Goal: Transaction & Acquisition: Purchase product/service

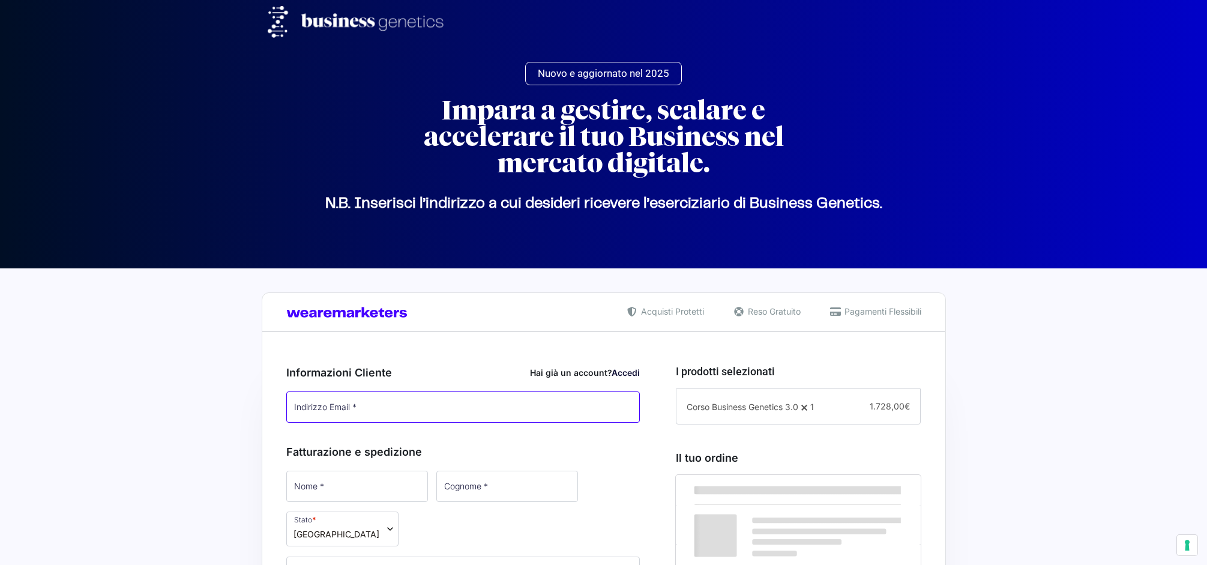
click at [389, 399] on input "Indirizzo Email *" at bounding box center [463, 406] width 354 height 31
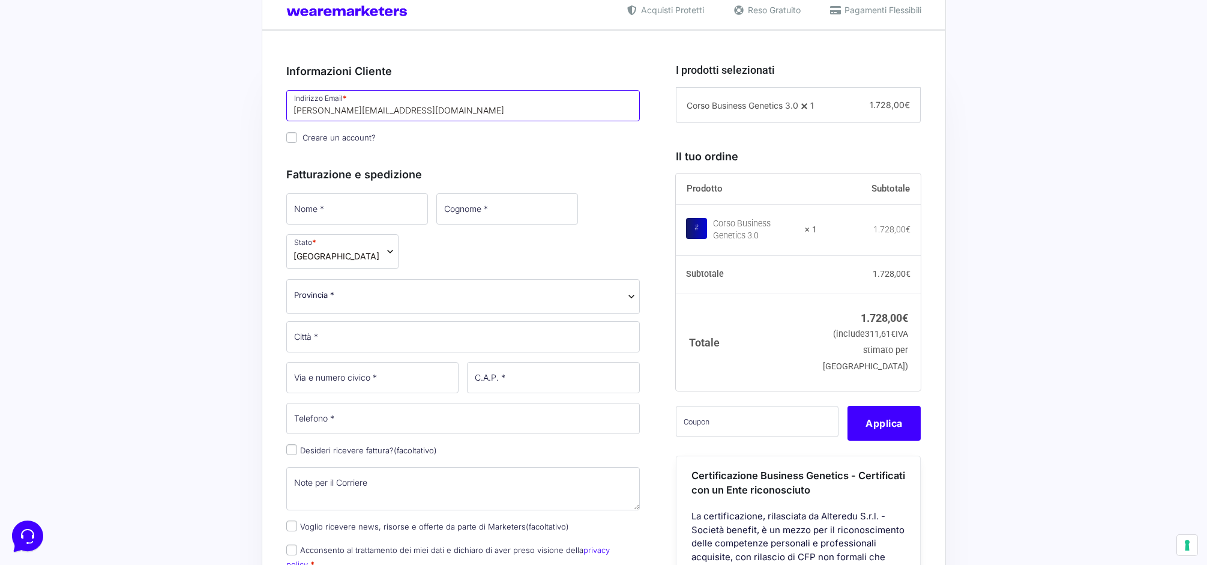
scroll to position [304, 0]
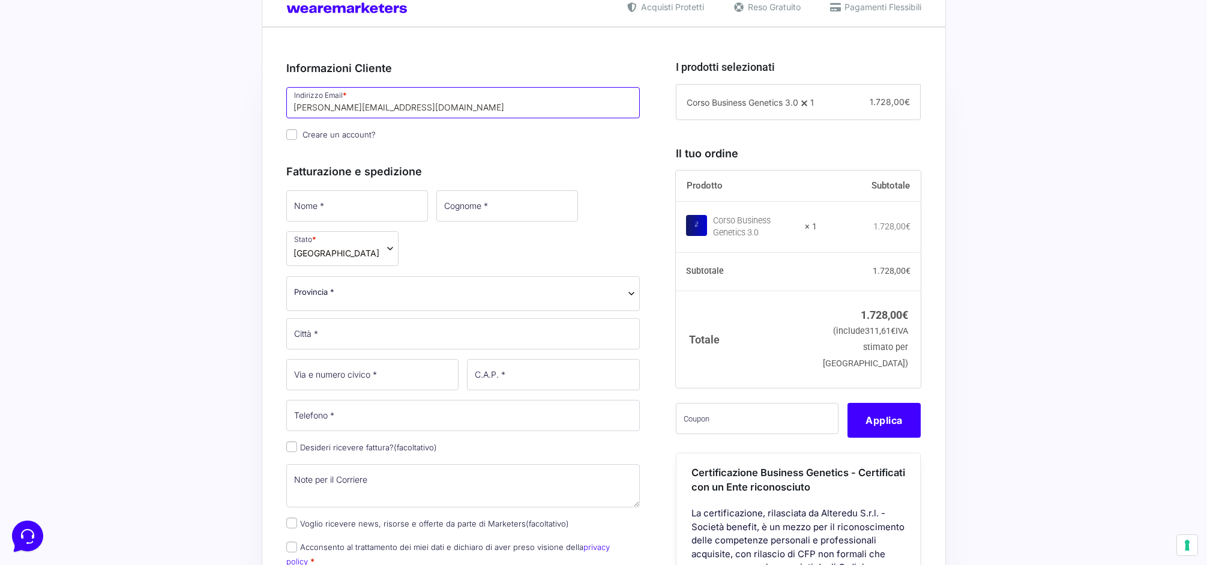
type input "[PERSON_NAME][EMAIL_ADDRESS][DOMAIN_NAME]"
click at [371, 208] on input "Nome *" at bounding box center [357, 205] width 142 height 31
type input "[PERSON_NAME]"
click at [453, 211] on input "Cognome *" at bounding box center [506, 205] width 142 height 31
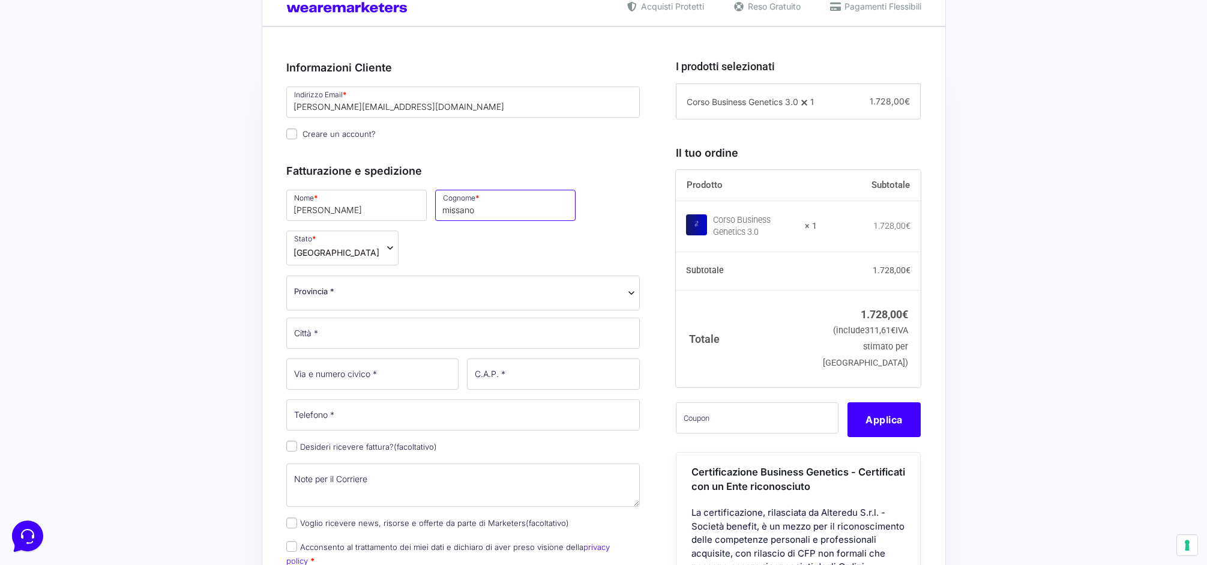
type input "missano"
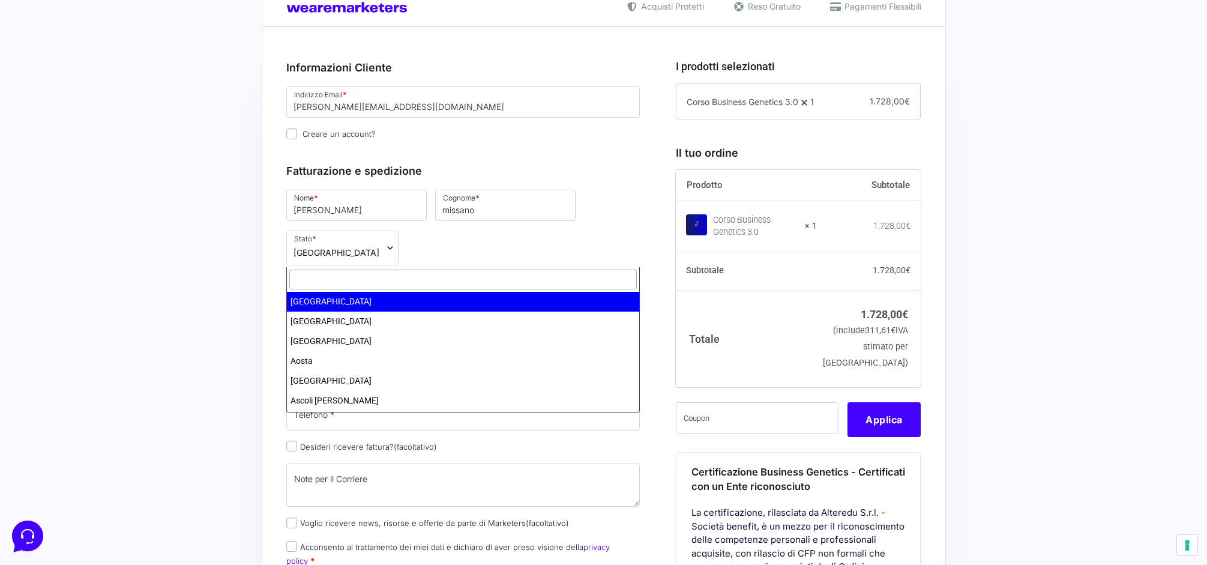
click at [387, 285] on span "Provincia *" at bounding box center [463, 291] width 339 height 13
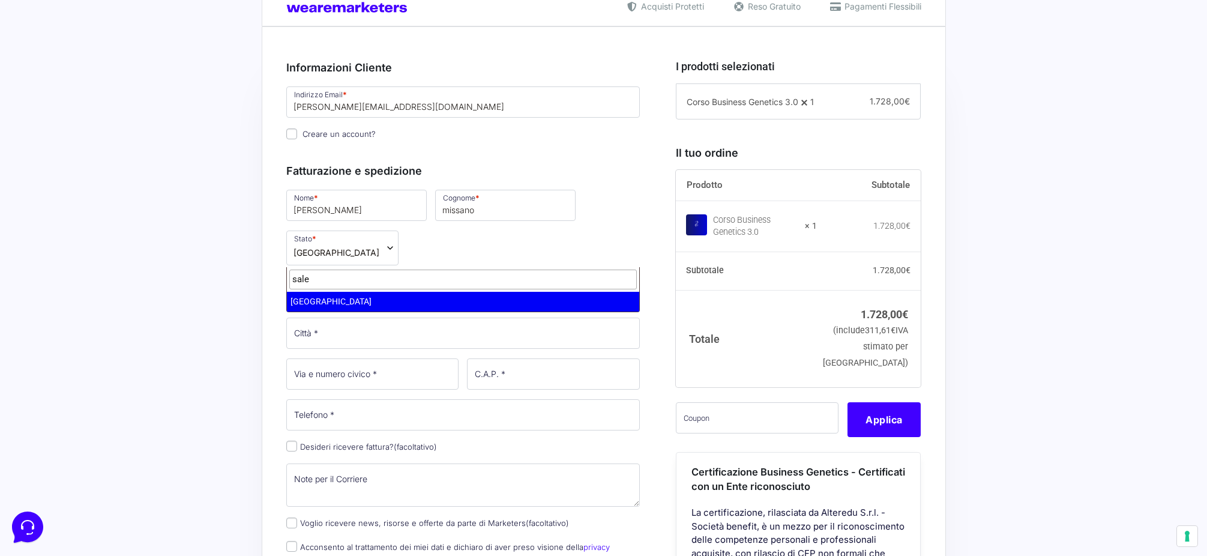
type input "sale"
select select "SA"
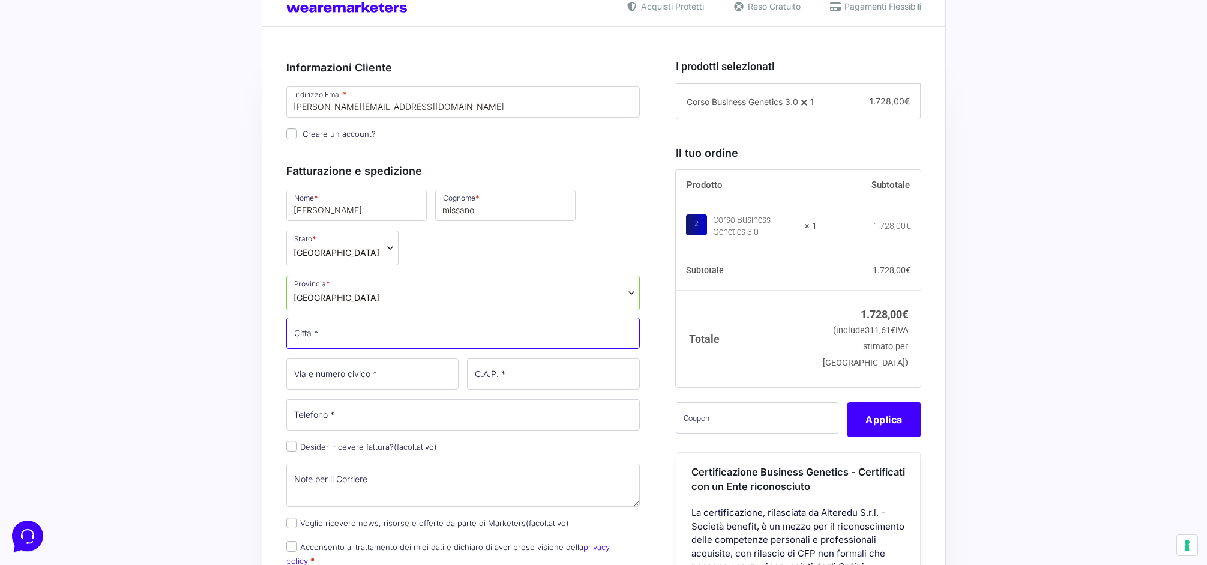
click at [332, 318] on input "Città *" at bounding box center [463, 333] width 354 height 31
type input "a"
type input "l"
type input "Lustra"
click at [333, 358] on input "Via e numero civico *" at bounding box center [372, 373] width 173 height 31
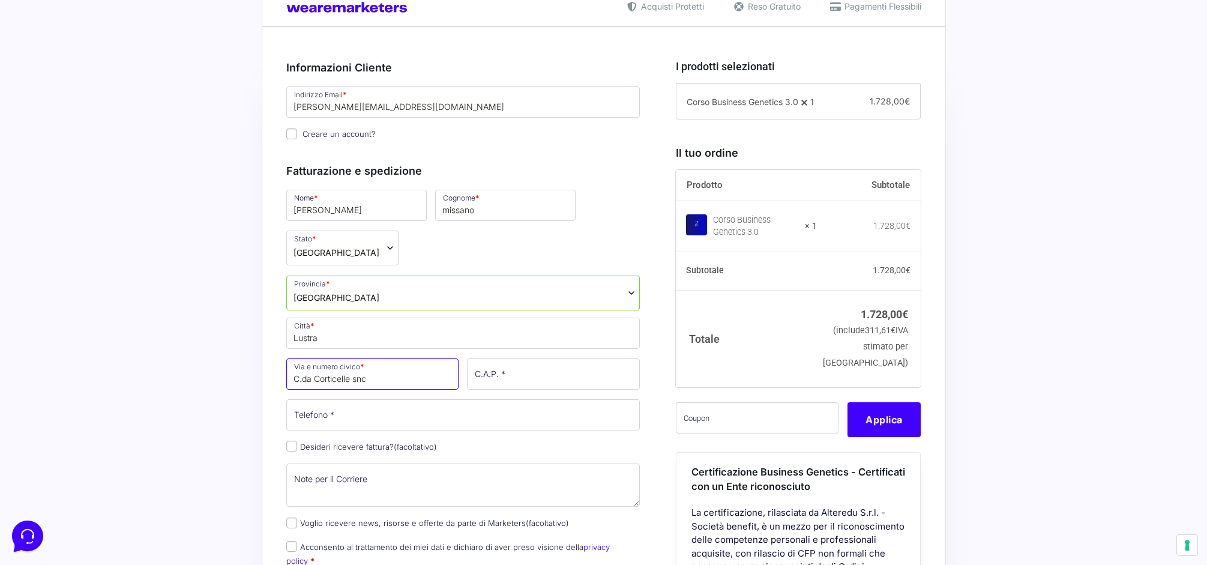
type input "C.da Corticelle snc"
click at [512, 358] on input "C.A.P. *" at bounding box center [553, 373] width 173 height 31
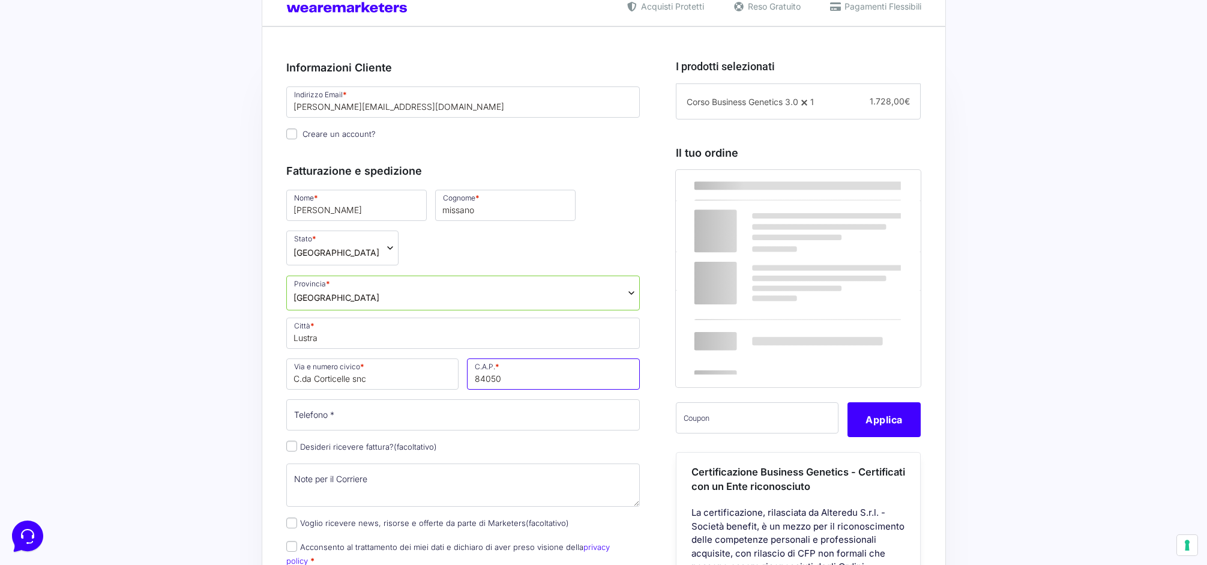
type input "84050"
click at [375, 399] on input "Telefono *" at bounding box center [463, 414] width 354 height 31
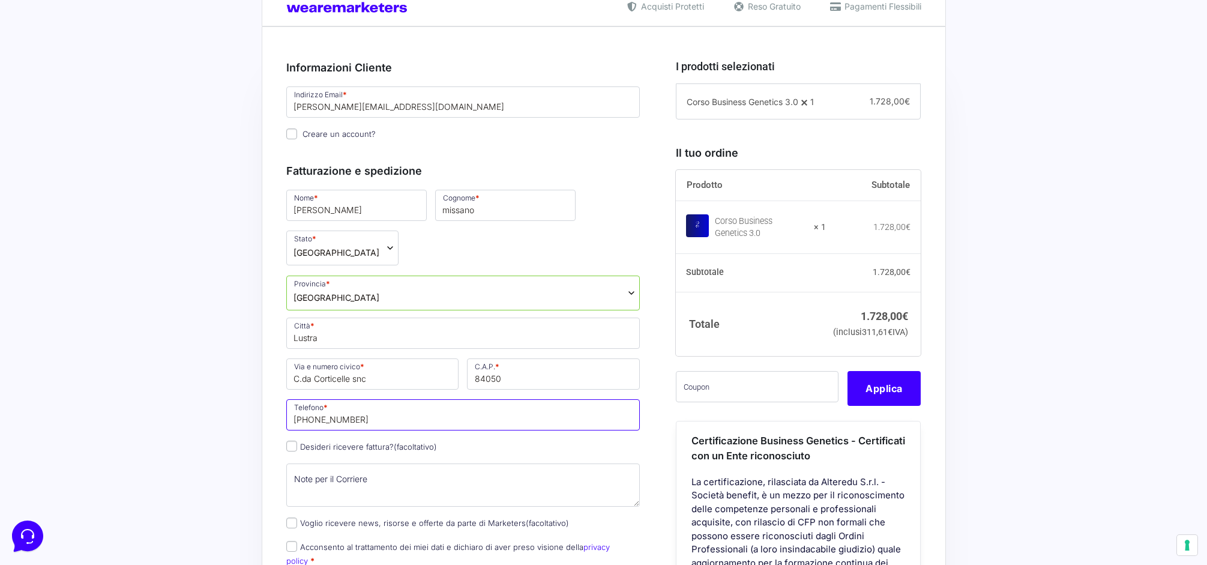
type input "[PHONE_NUMBER]"
click at [289, 441] on input "Desideri ricevere fattura? (facoltativo)" at bounding box center [291, 446] width 11 height 11
checkbox input "true"
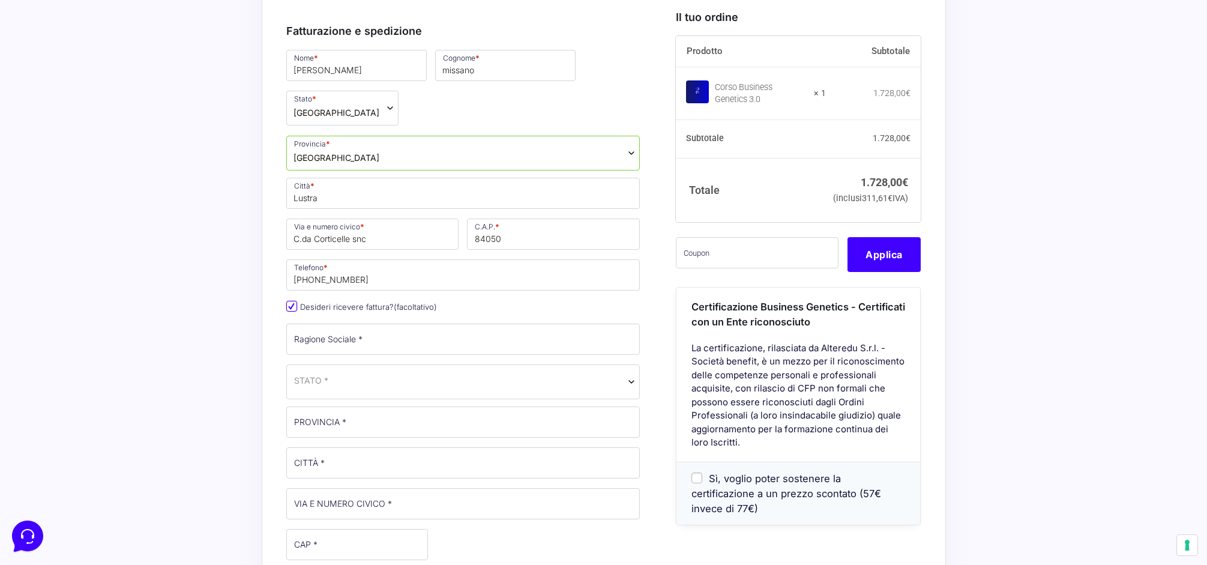
scroll to position [453, 0]
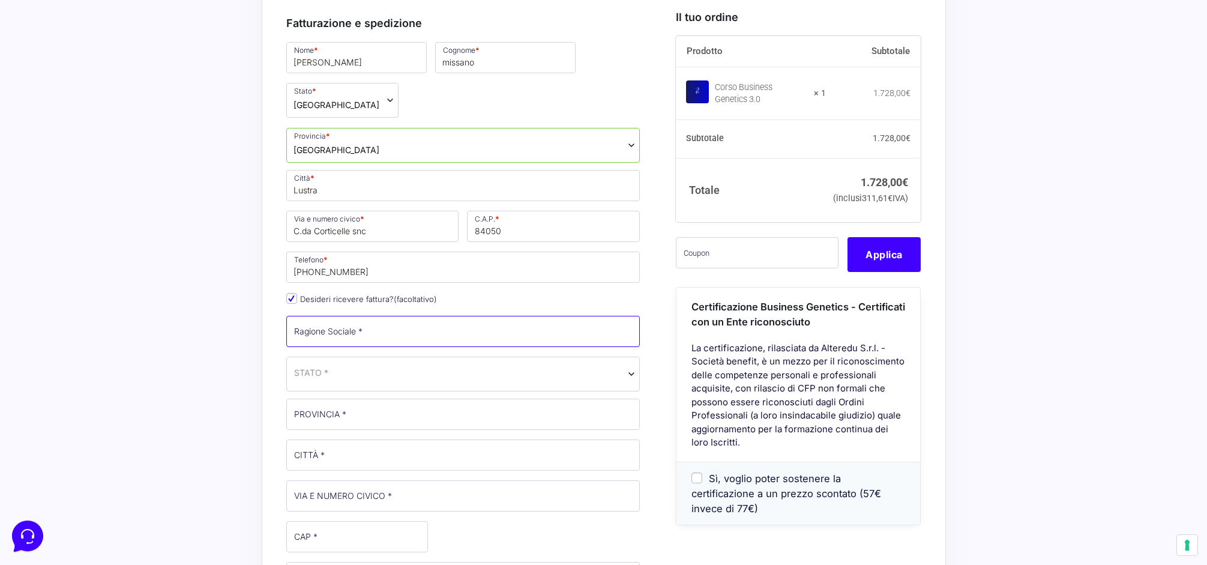
click at [370, 316] on input "Ragione Sociale *" at bounding box center [463, 331] width 354 height 31
type input "[PERSON_NAME]"
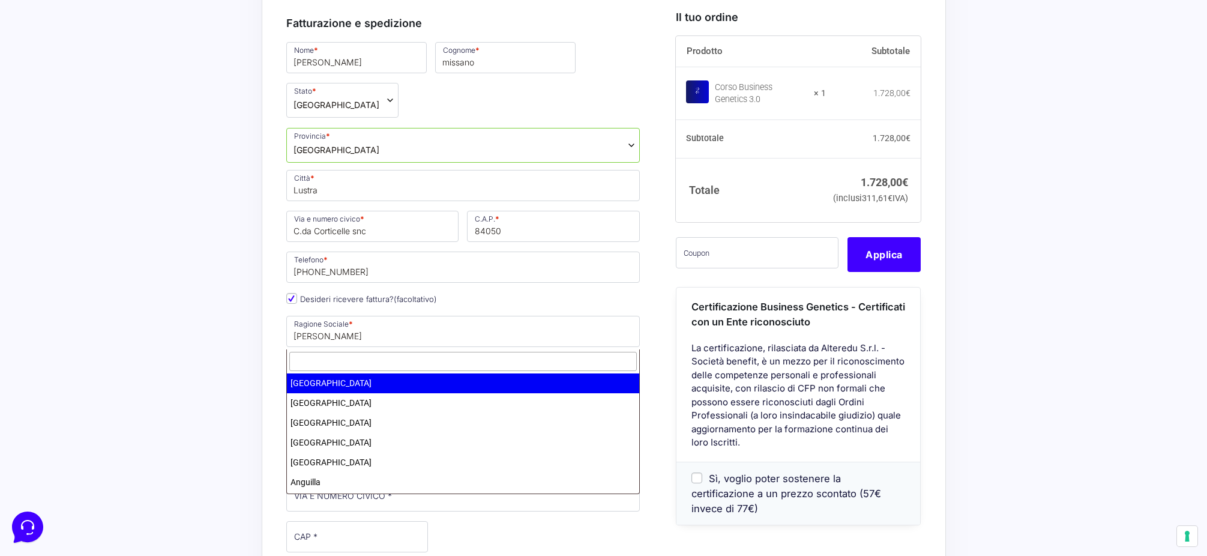
click at [620, 366] on span "STATO *" at bounding box center [463, 372] width 339 height 13
click at [310, 356] on input "text" at bounding box center [463, 362] width 348 height 20
type input "ital"
select select "IT"
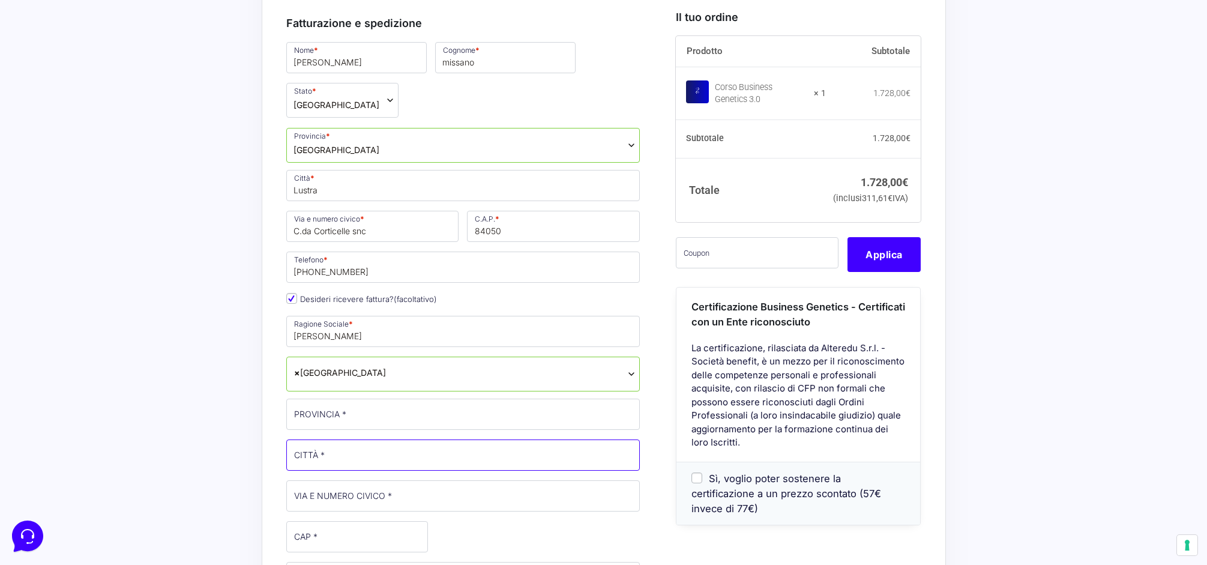
click at [336, 440] on input "CITTÀ *" at bounding box center [463, 455] width 354 height 31
type input "Lustra"
click at [324, 481] on input "VIA E NUMERO CIVICO *" at bounding box center [463, 496] width 354 height 31
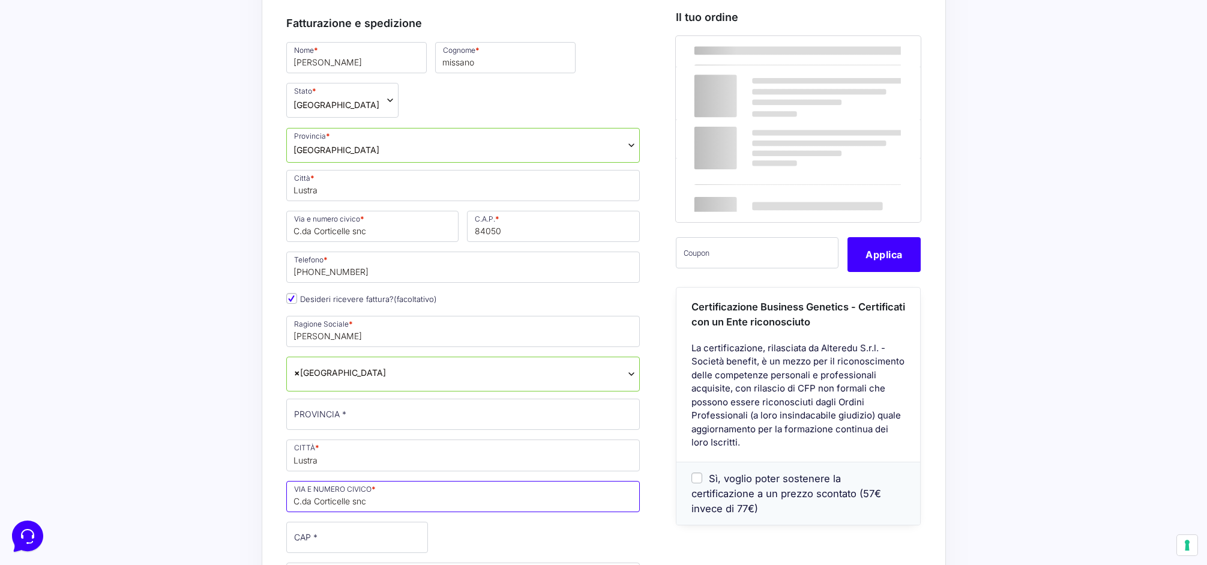
type input "C.da Corticelle snc"
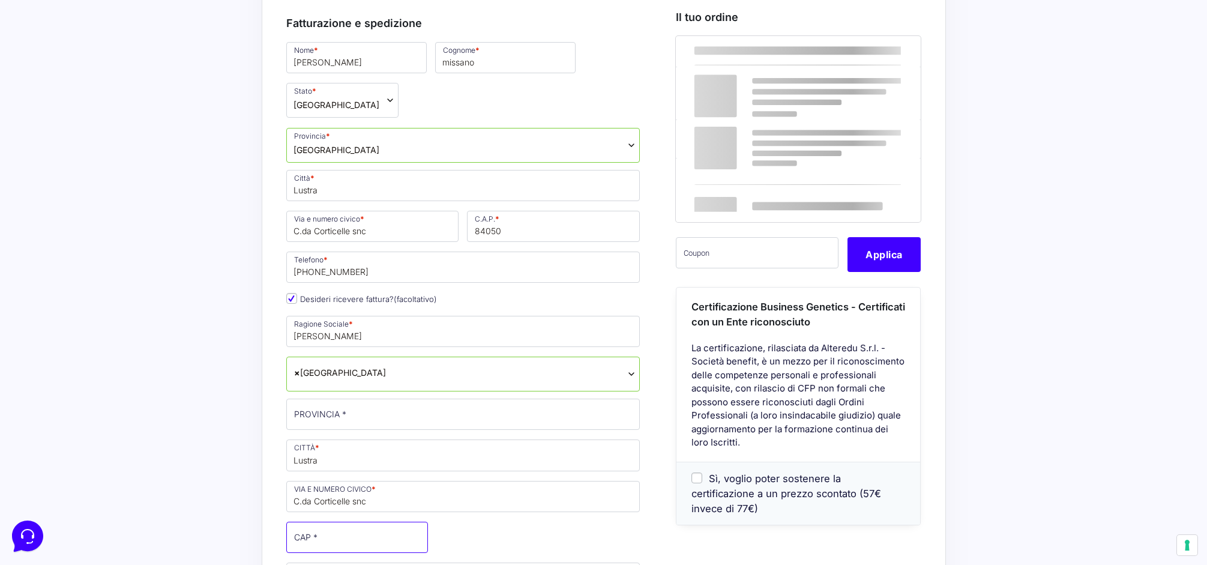
click at [327, 522] on input "CAP *" at bounding box center [357, 537] width 142 height 31
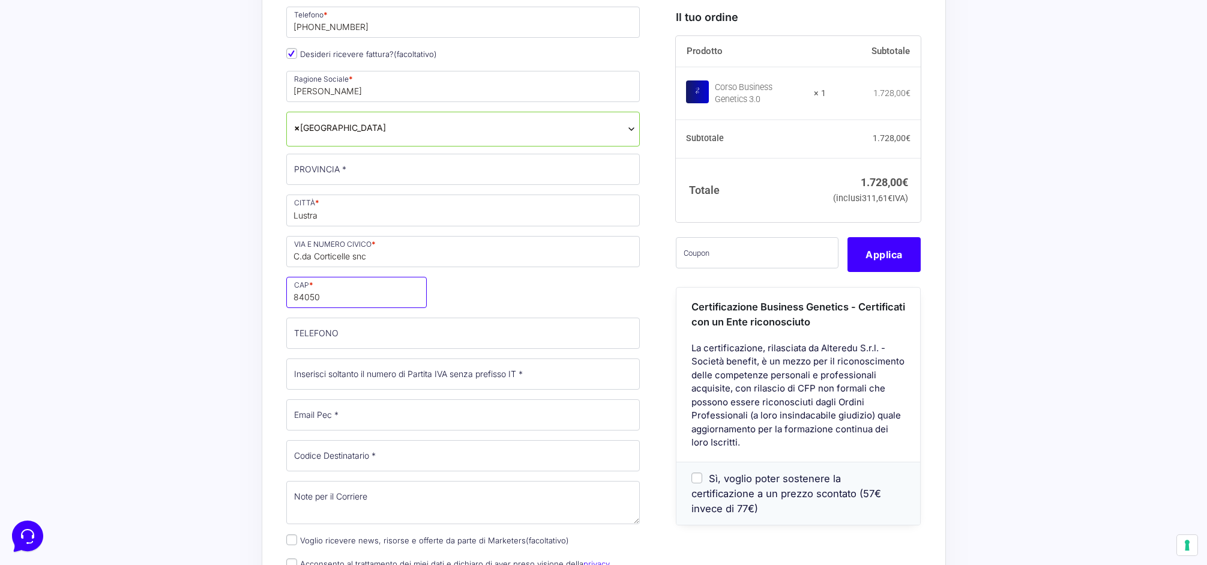
scroll to position [708, 0]
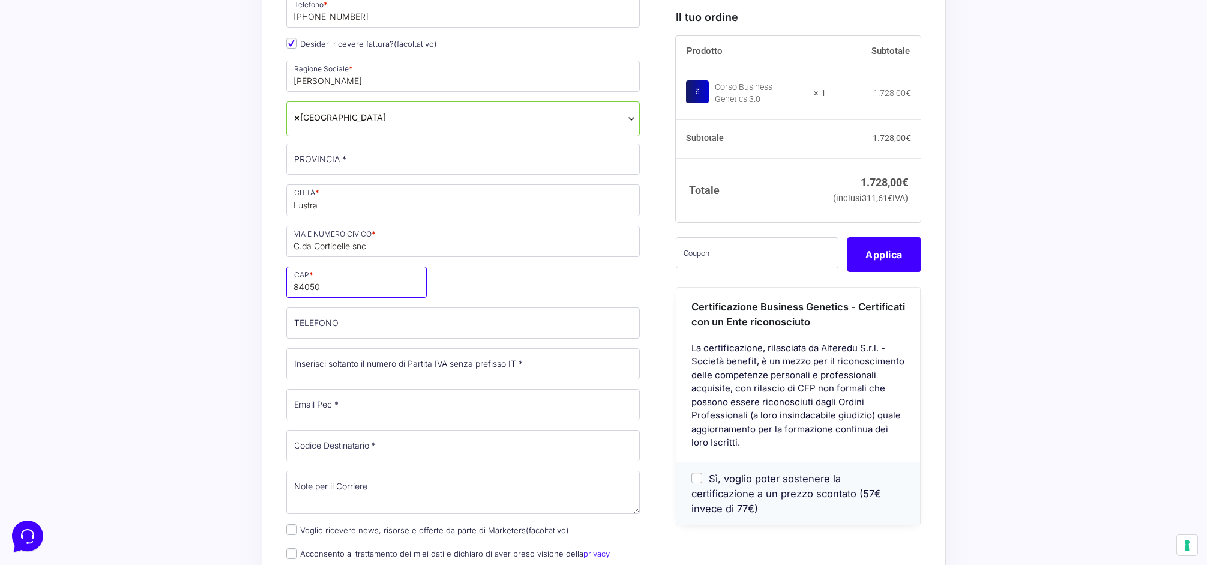
type input "84050"
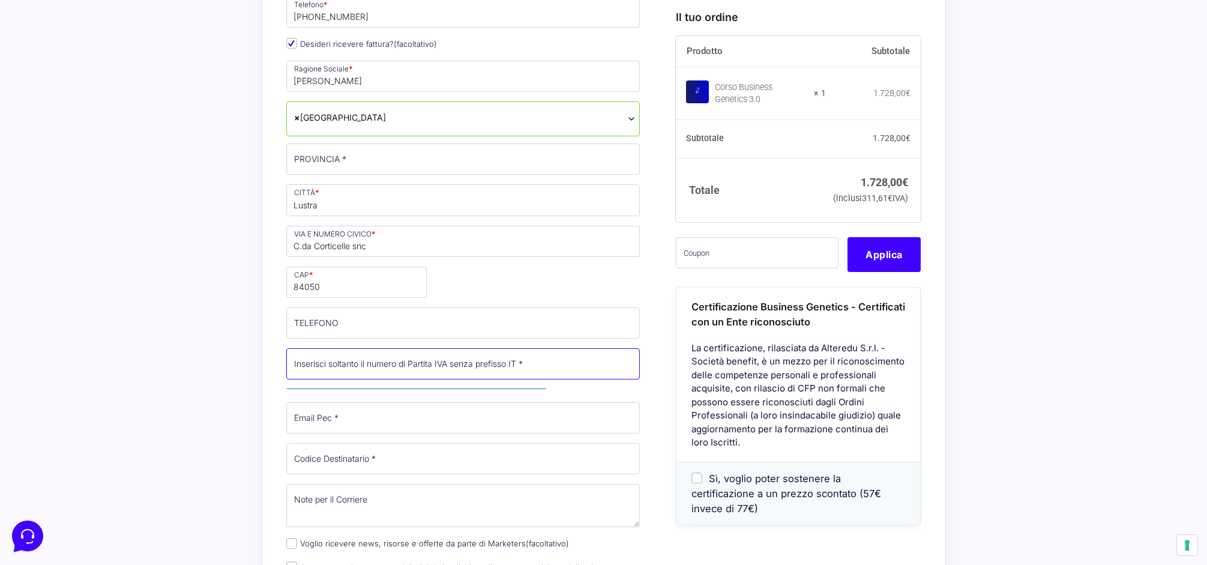
click at [334, 348] on input "Partita Iva *" at bounding box center [463, 363] width 354 height 31
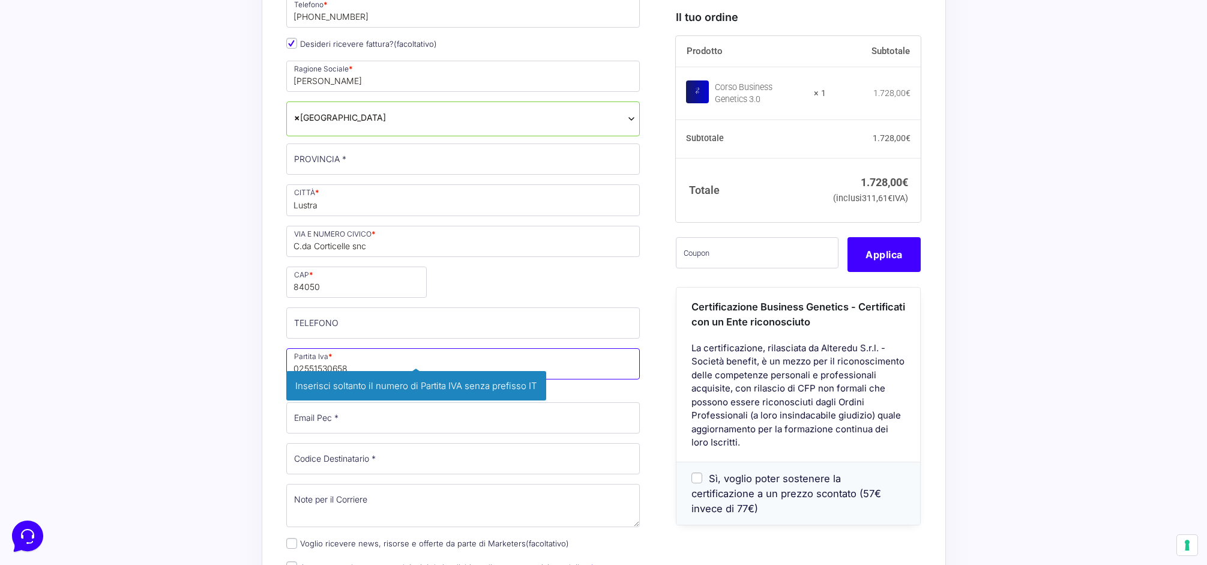
type input "02551530658"
click at [346, 402] on input "Email Pec *" at bounding box center [463, 417] width 354 height 31
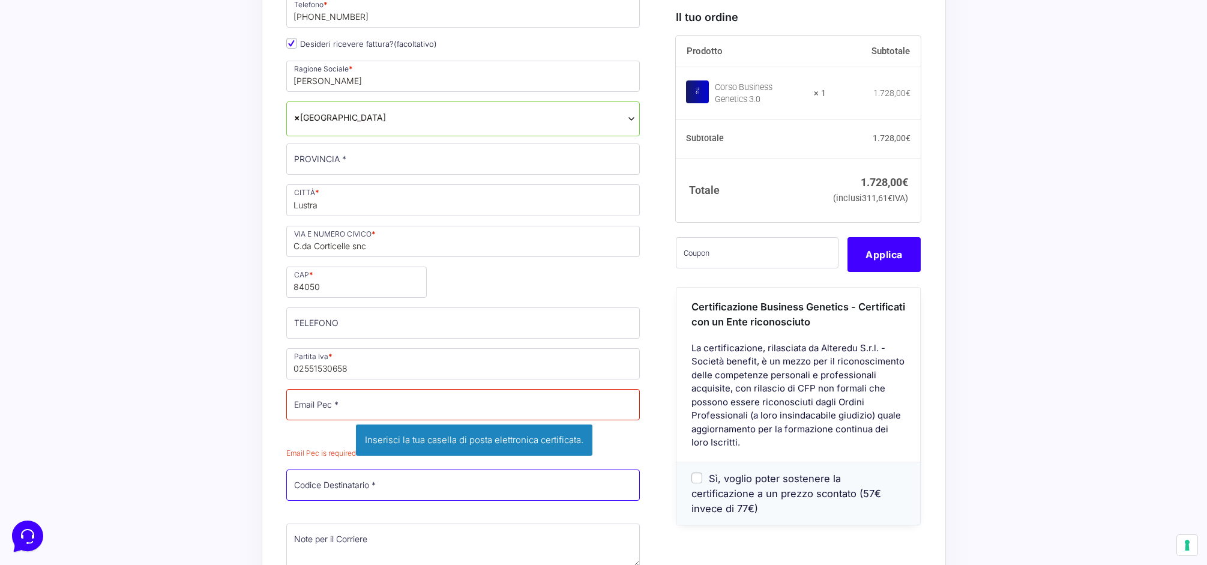
click at [367, 470] on input "Codice Destinatario *" at bounding box center [463, 485] width 354 height 31
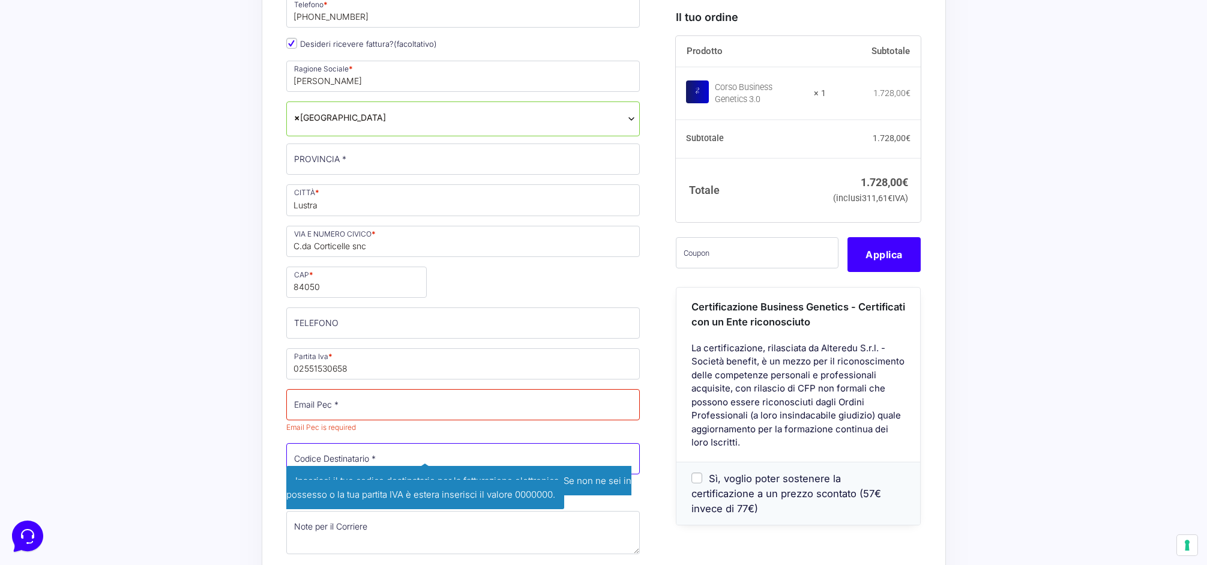
click at [369, 443] on input "Codice Destinatario *" at bounding box center [463, 458] width 354 height 31
click at [428, 443] on span "Inserisci il tuo codice destinatario per la fatturazione elettronica. Se non ne…" at bounding box center [463, 471] width 354 height 57
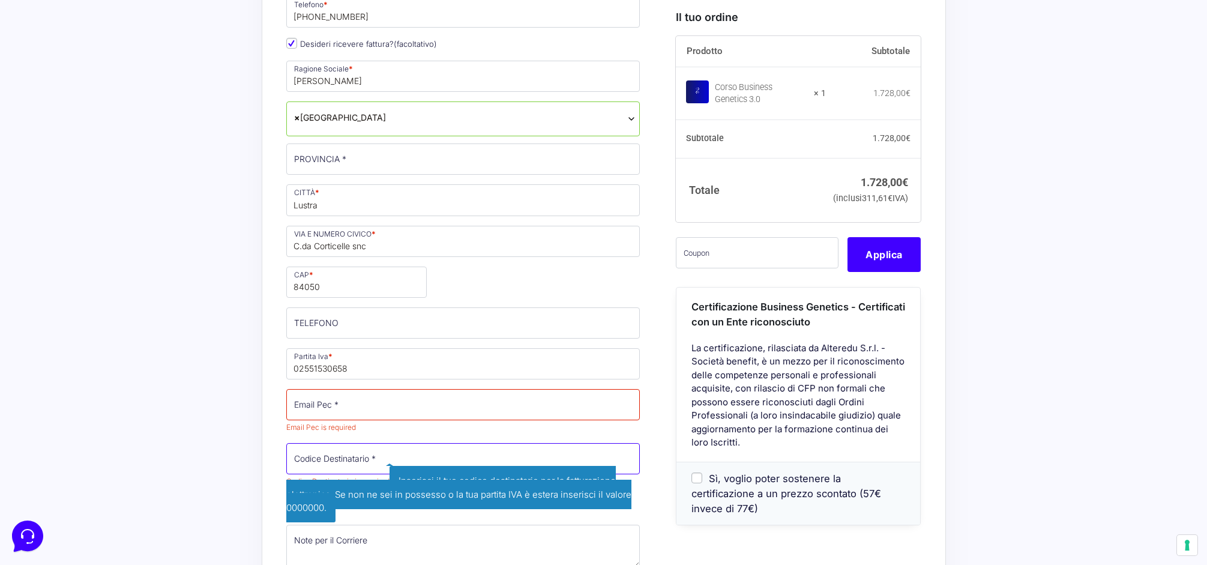
click at [428, 443] on input "Codice Destinatario *" at bounding box center [463, 458] width 354 height 31
click at [425, 466] on span "Inserisci il tuo codice destinatario per la fatturazione elettronica. Se non ne…" at bounding box center [458, 494] width 345 height 56
click at [373, 443] on input "Codice Destinatario *" at bounding box center [463, 458] width 354 height 31
type input "KRRH6B9"
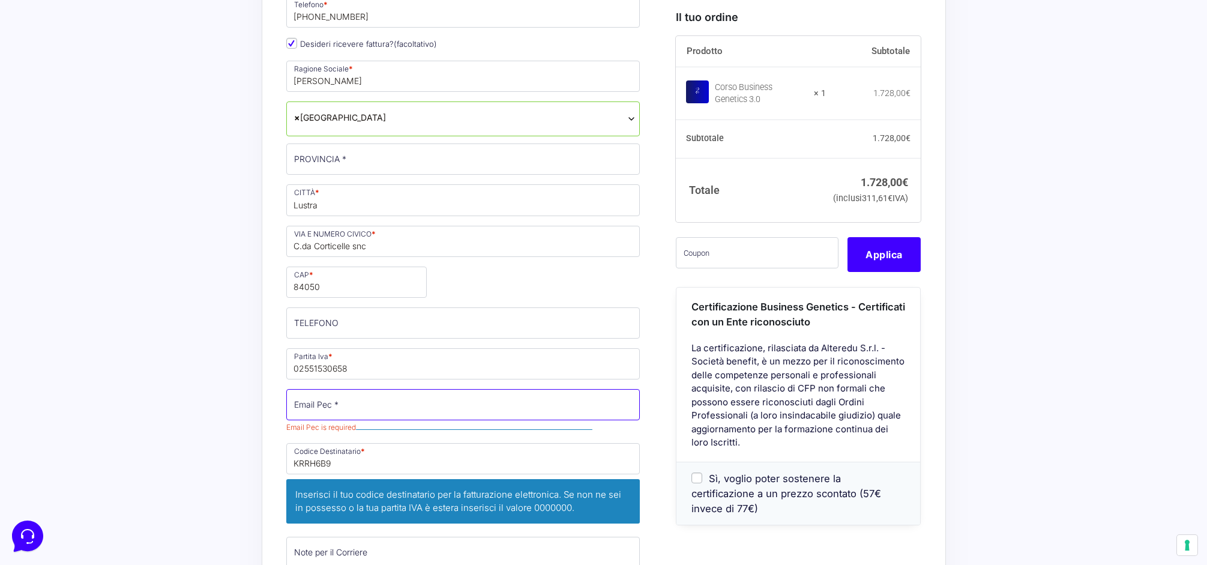
click at [375, 389] on input "Email Pec *" at bounding box center [463, 404] width 354 height 31
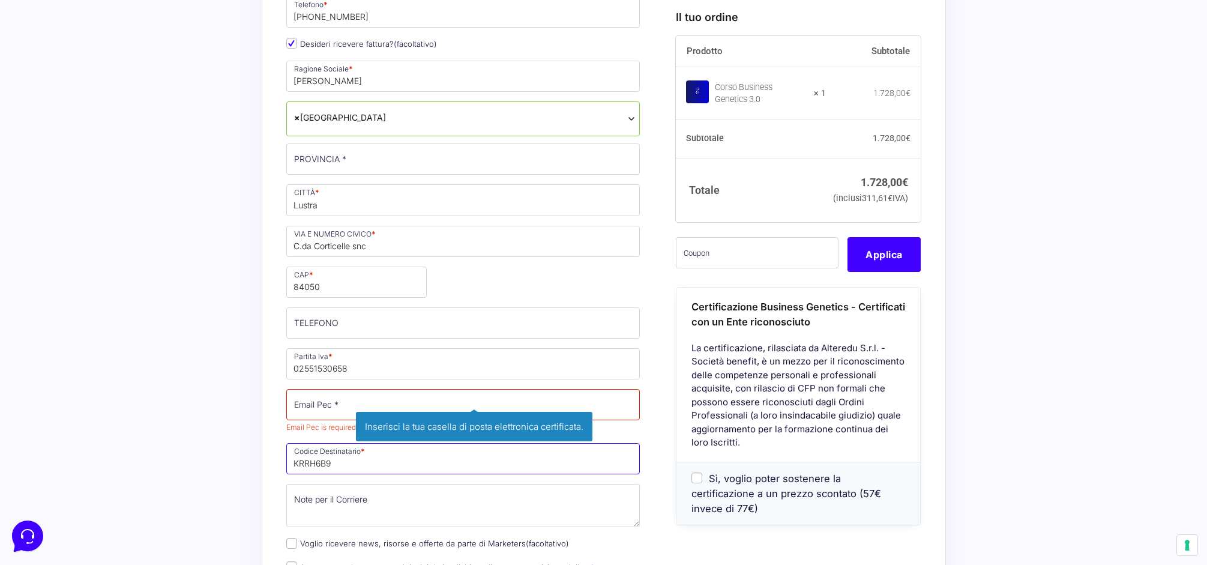
click at [372, 443] on input "KRRH6B9" at bounding box center [463, 458] width 354 height 31
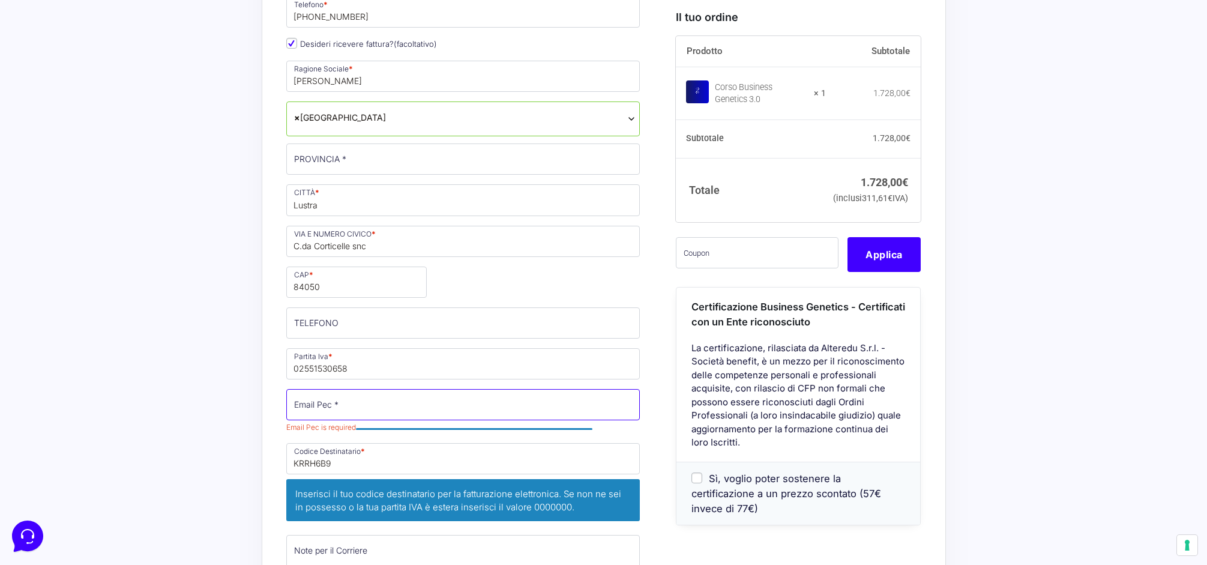
click at [371, 389] on input "Email Pec *" at bounding box center [463, 404] width 354 height 31
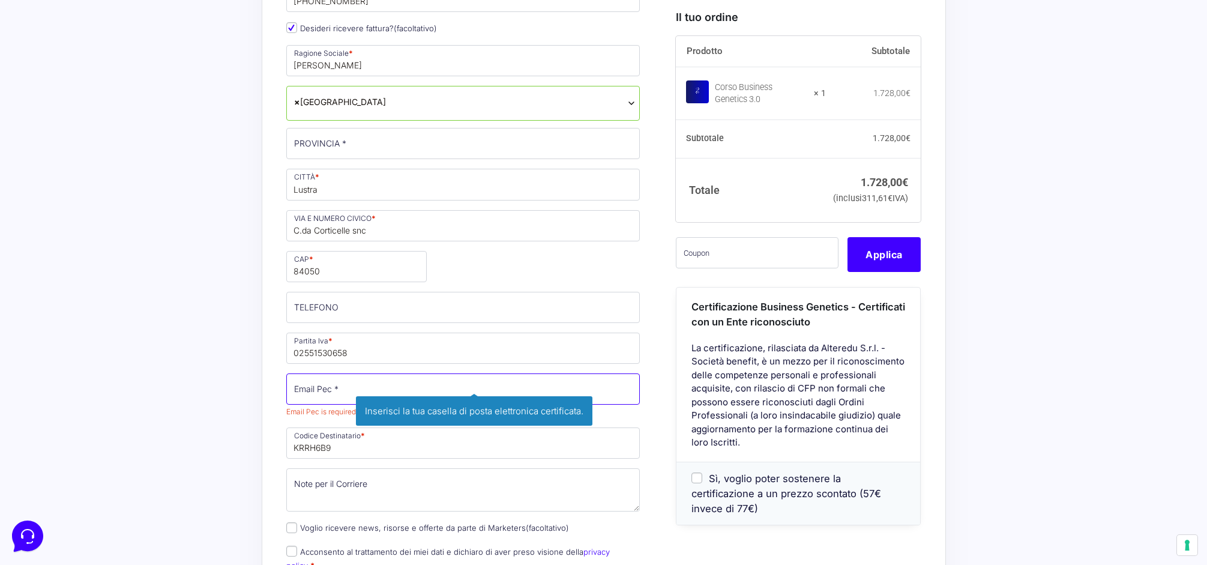
scroll to position [727, 0]
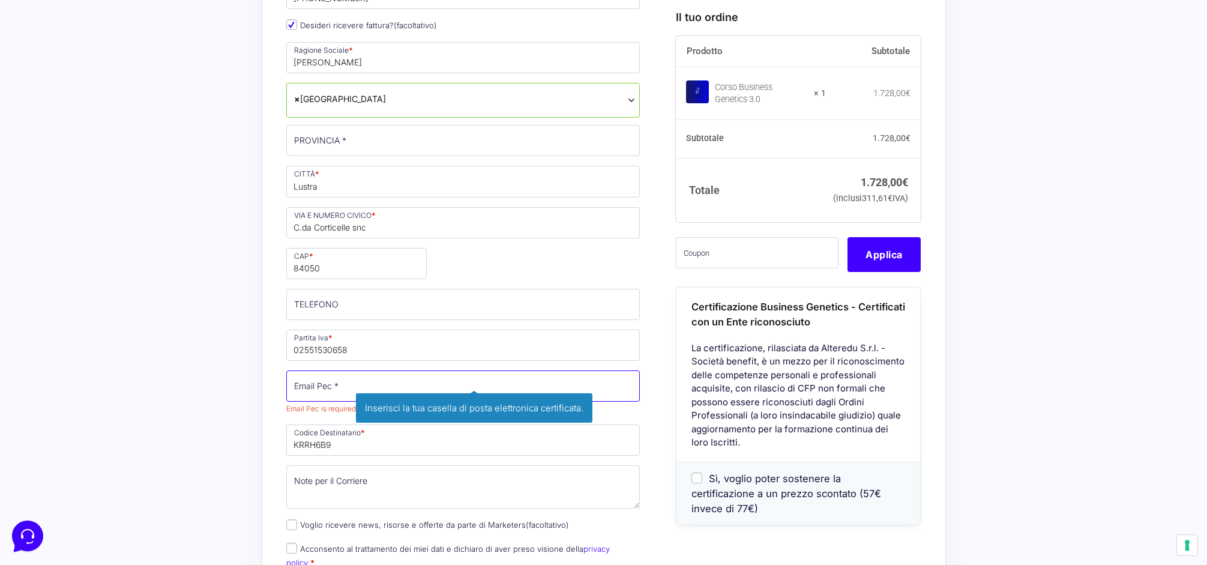
type input "R"
type input "[EMAIL_ADDRESS][DOMAIN_NAME]"
click at [385, 425] on input "KRRH6B9" at bounding box center [463, 440] width 354 height 31
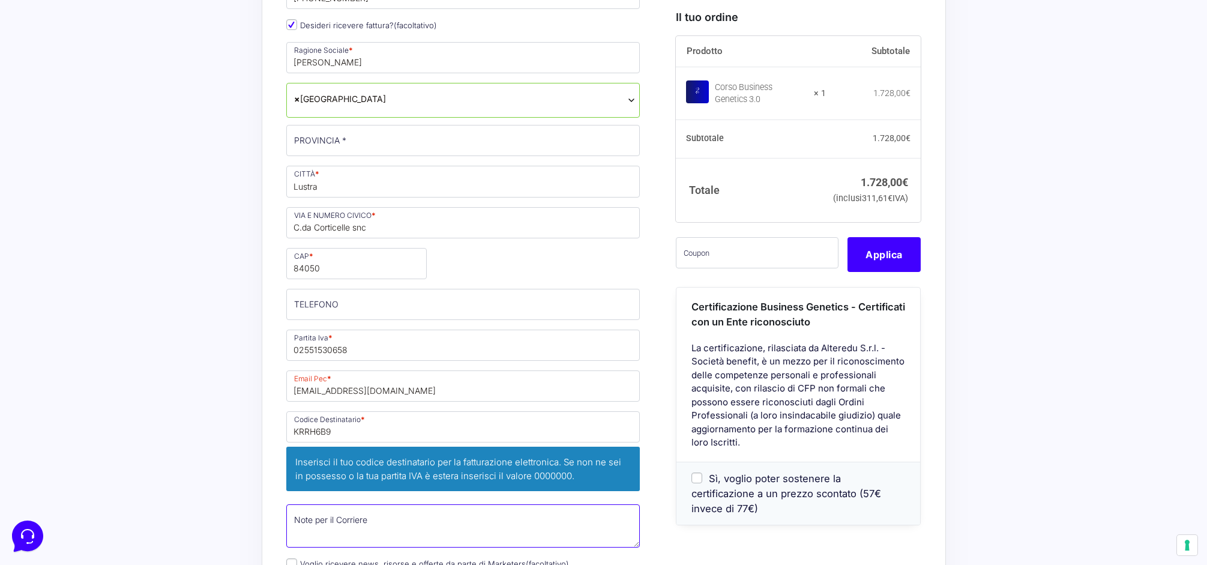
click at [394, 504] on textarea "Note per il Corriere (facoltativo)" at bounding box center [463, 525] width 354 height 43
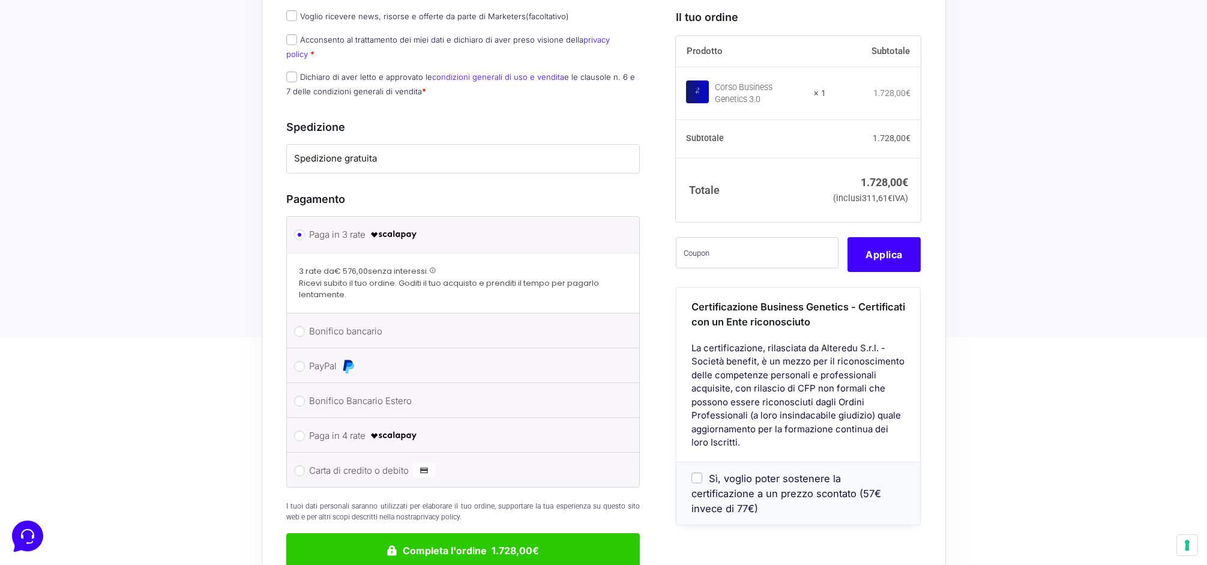
scroll to position [1222, 0]
click at [303, 465] on input "Carta di credito o debito" at bounding box center [299, 470] width 11 height 11
radio input "true"
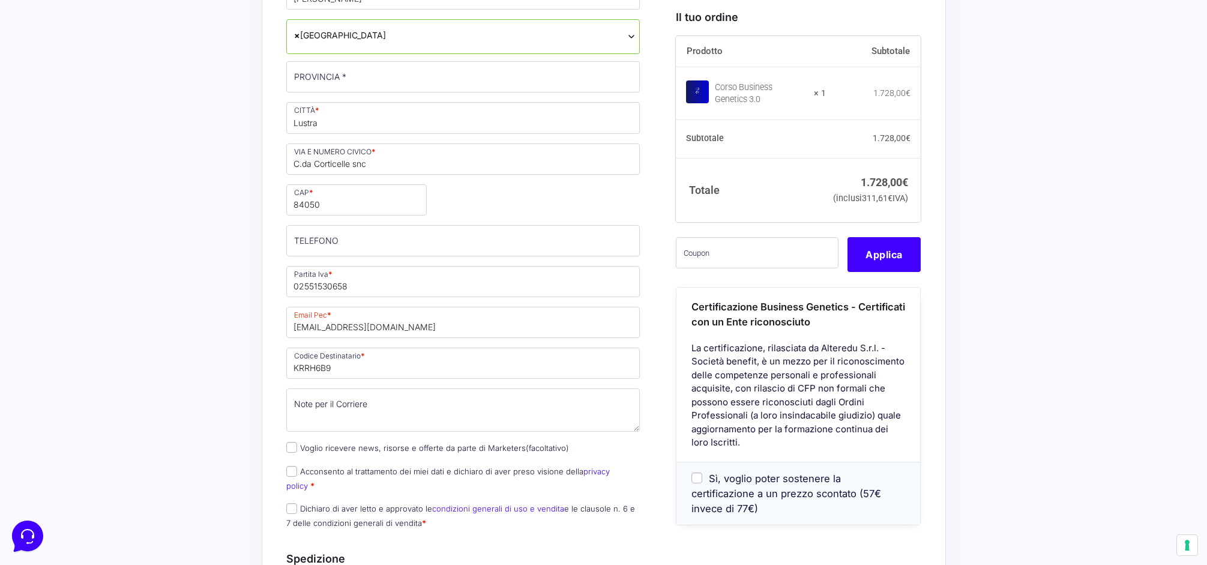
scroll to position [793, 0]
click at [294, 463] on input "Acconsento al trattamento dei miei dati e dichiaro di aver preso visione della …" at bounding box center [291, 468] width 11 height 11
checkbox input "true"
click at [292, 500] on input "Dichiaro di aver letto e approvato le condizioni generali di uso e vendita e le…" at bounding box center [291, 505] width 11 height 11
checkbox input "true"
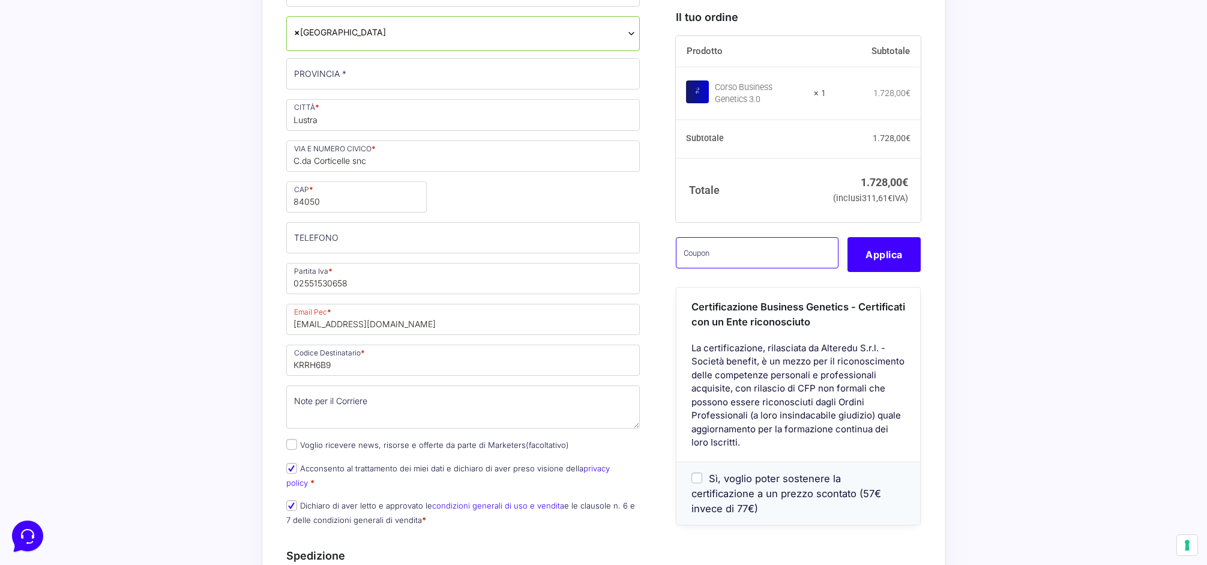
click at [713, 268] on input "text" at bounding box center [757, 252] width 163 height 31
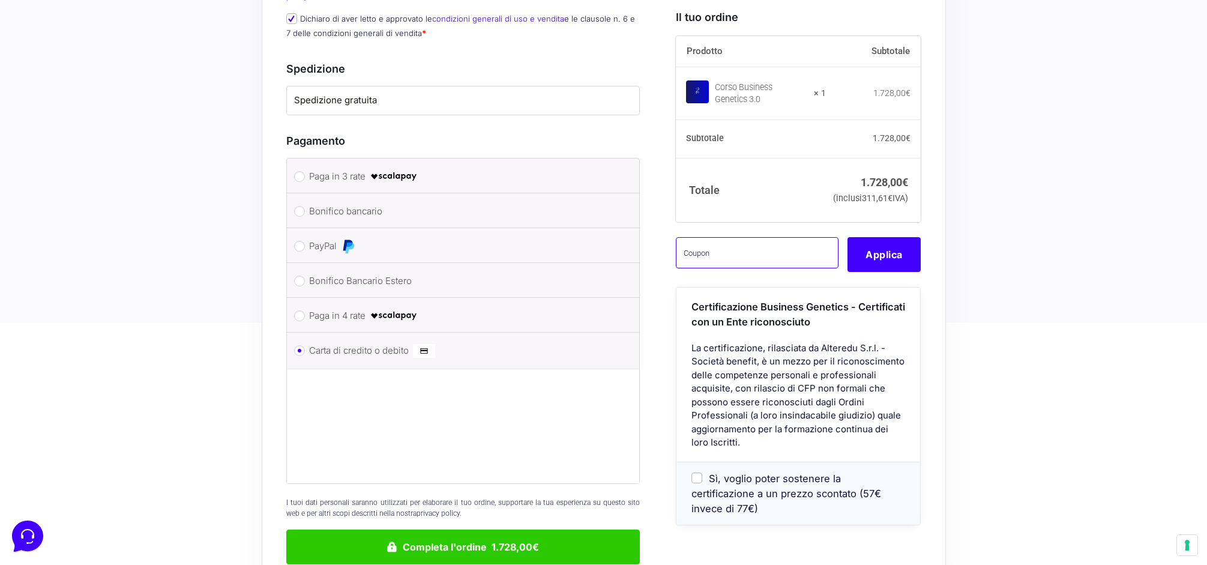
scroll to position [1283, 0]
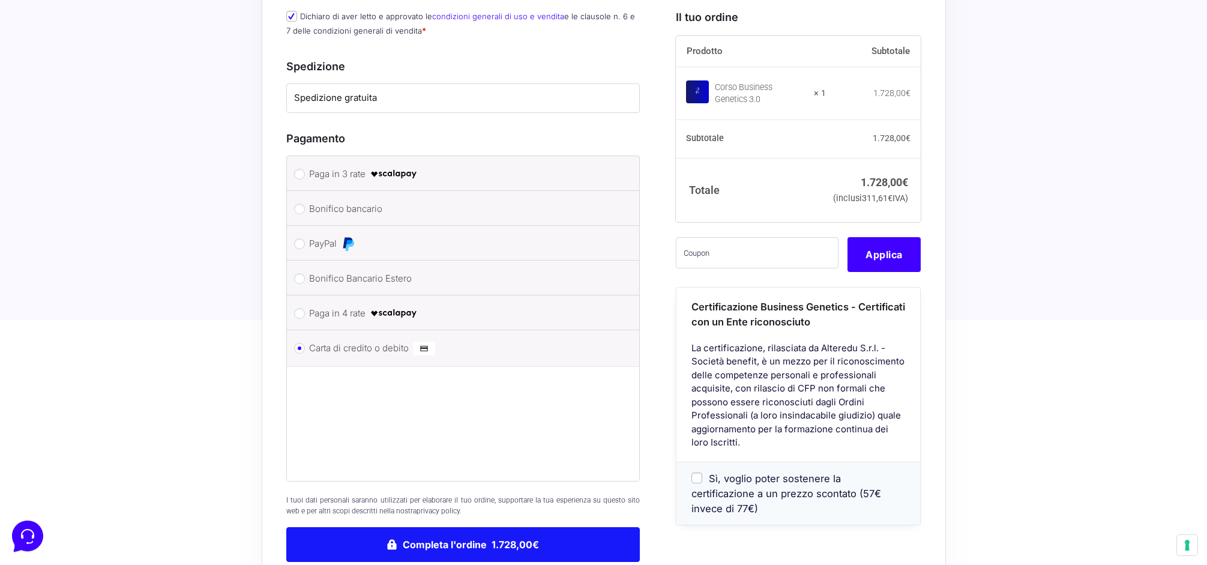
click at [502, 527] on button "Completa l'ordine 1.728,00€" at bounding box center [463, 544] width 354 height 35
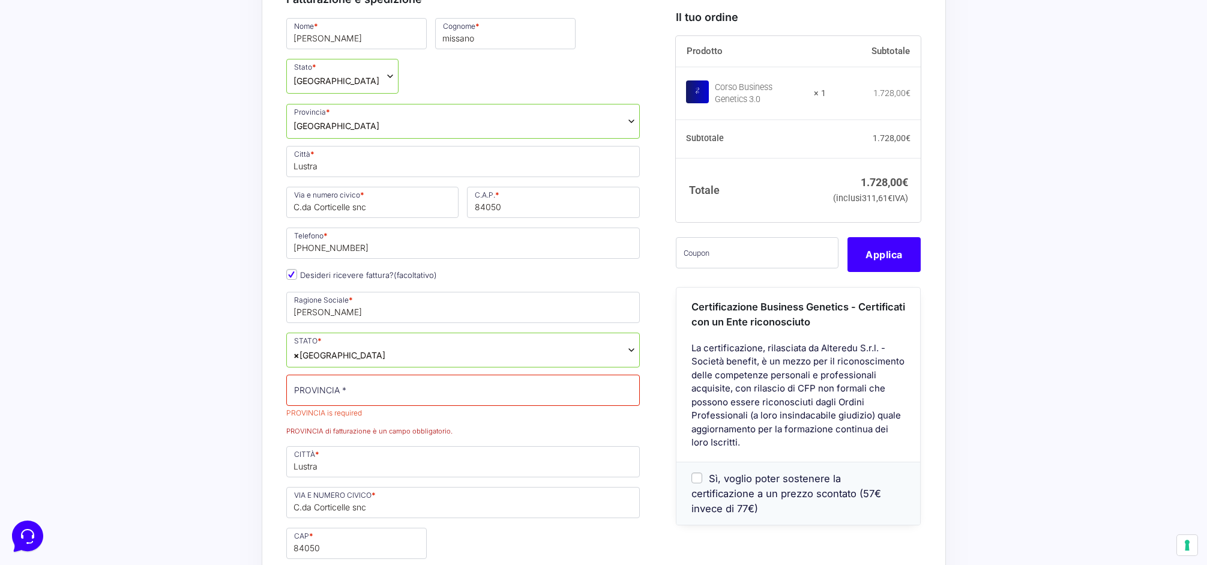
scroll to position [540, 0]
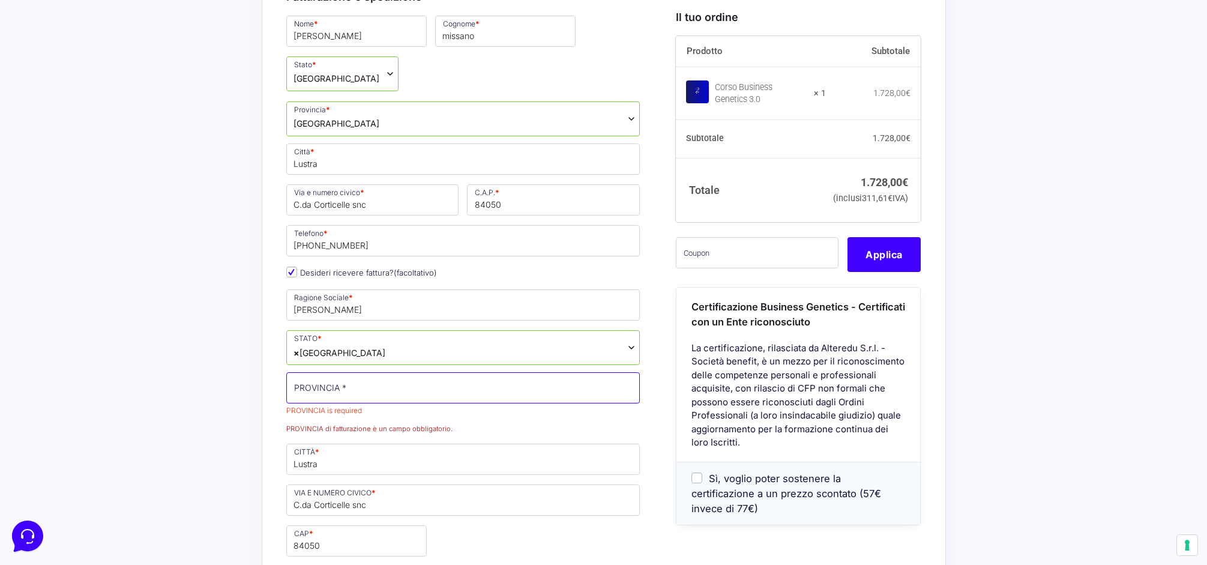
click at [327, 372] on input "PROVINCIA *" at bounding box center [463, 387] width 354 height 31
type input "[GEOGRAPHIC_DATA]"
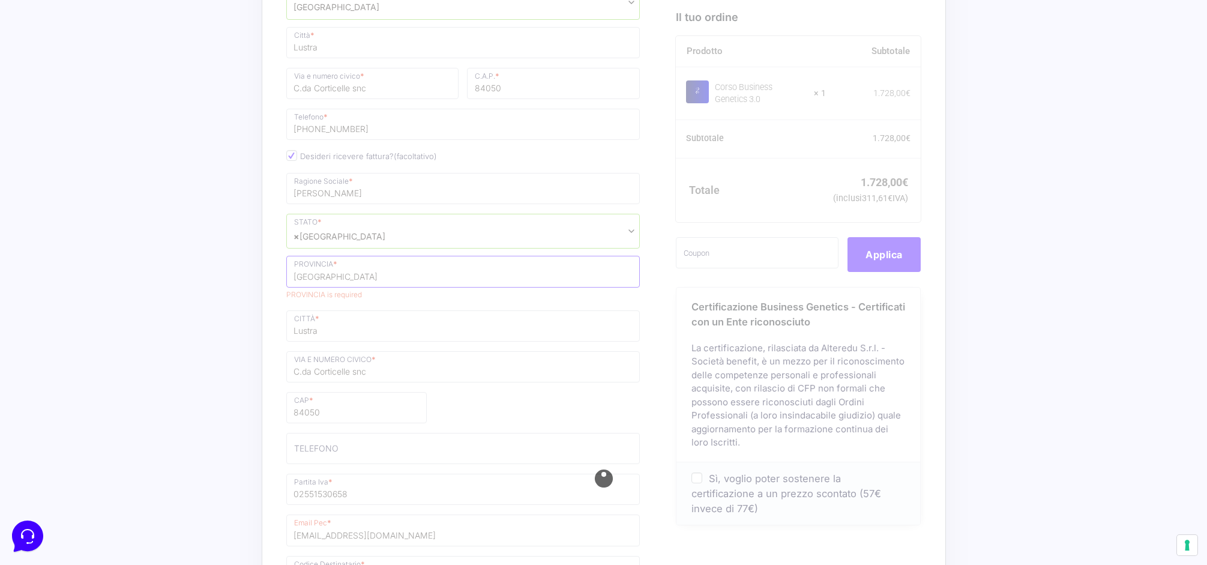
scroll to position [565, 0]
